Goal: Information Seeking & Learning: Learn about a topic

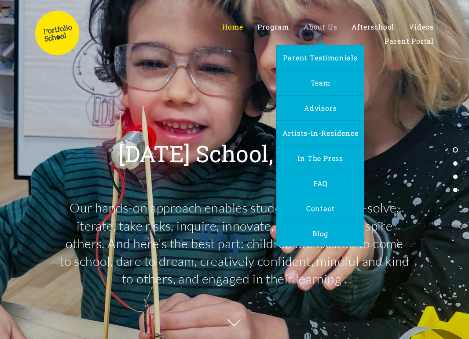
click at [310, 28] on span "About Us" at bounding box center [320, 26] width 33 height 9
click at [315, 180] on span "FAQ" at bounding box center [321, 182] width 14 height 9
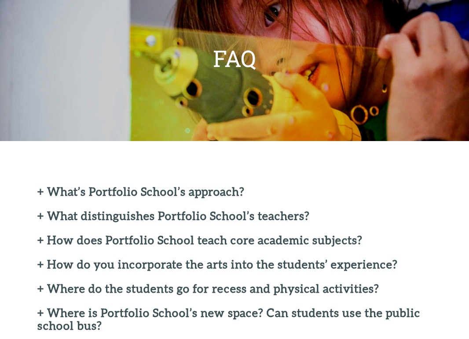
scroll to position [115, 0]
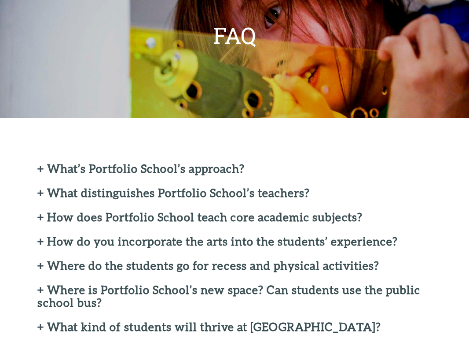
click at [227, 156] on div "+ What’s Portfolio School’s approach? Using an immersive Project-based Learning…" at bounding box center [234, 343] width 469 height 451
click at [227, 168] on h2 "+ What’s Portfolio School’s approach?" at bounding box center [234, 168] width 394 height 13
